Goal: Information Seeking & Learning: Learn about a topic

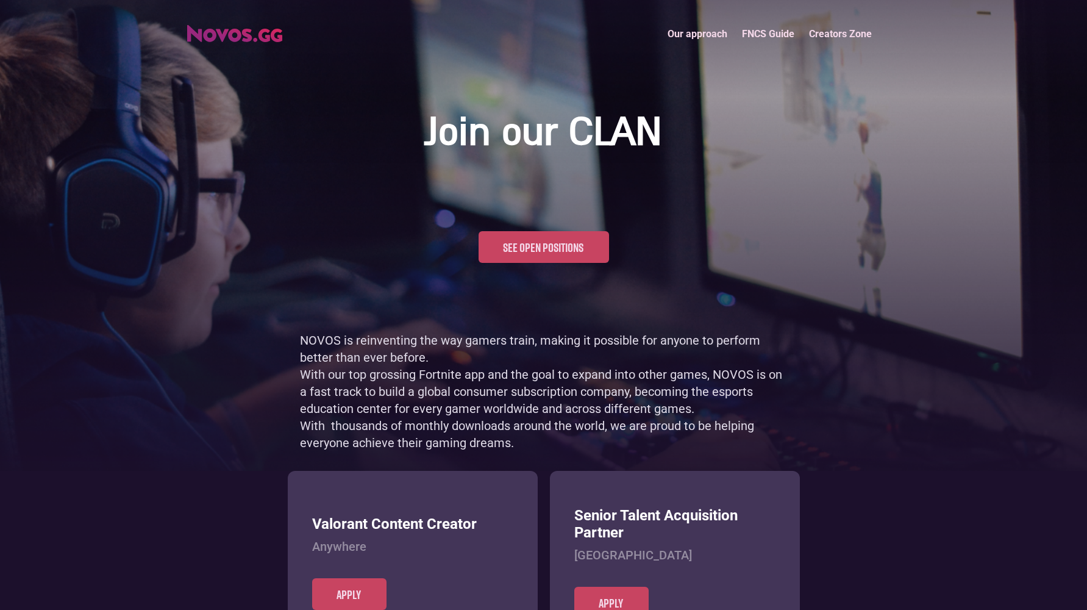
scroll to position [593, 0]
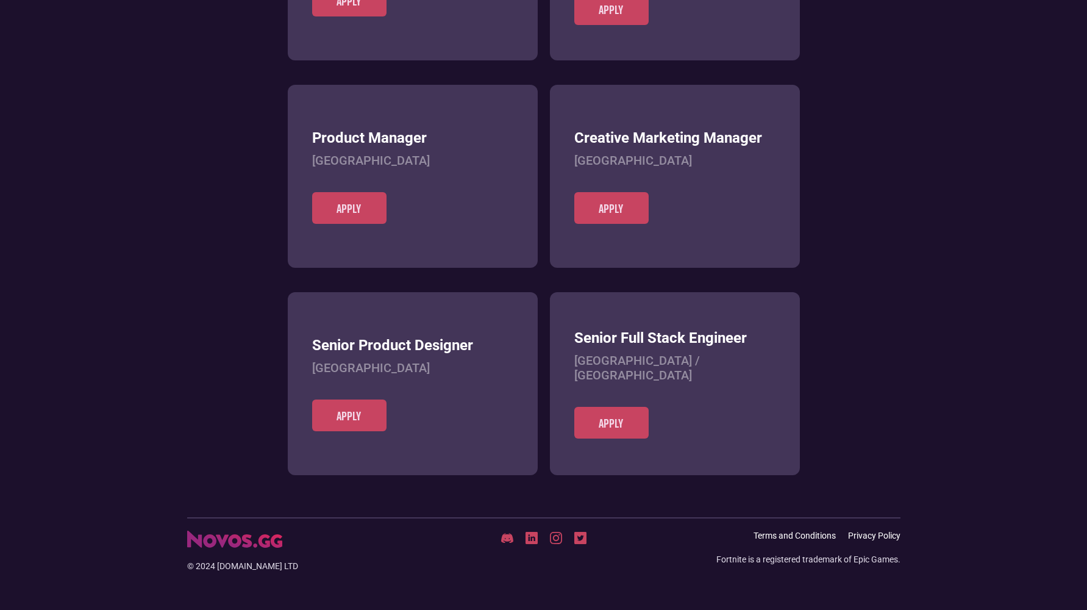
scroll to position [471, 0]
